Goal: Check status: Check status

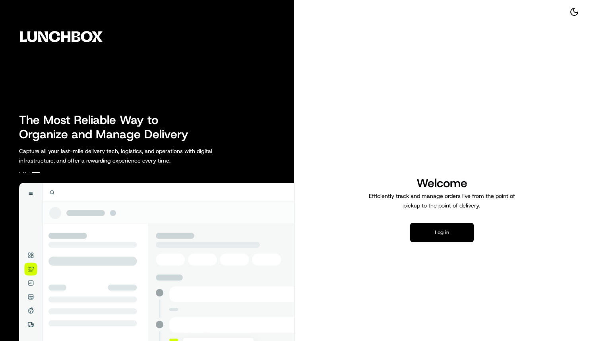
click at [446, 232] on button "Log in" at bounding box center [442, 232] width 64 height 19
